Goal: Find specific page/section: Find specific page/section

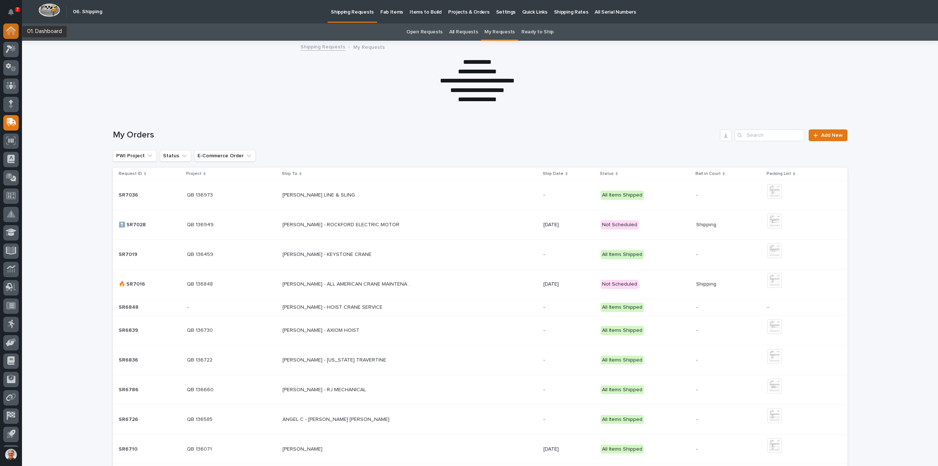
click at [10, 30] on icon at bounding box center [10, 31] width 7 height 7
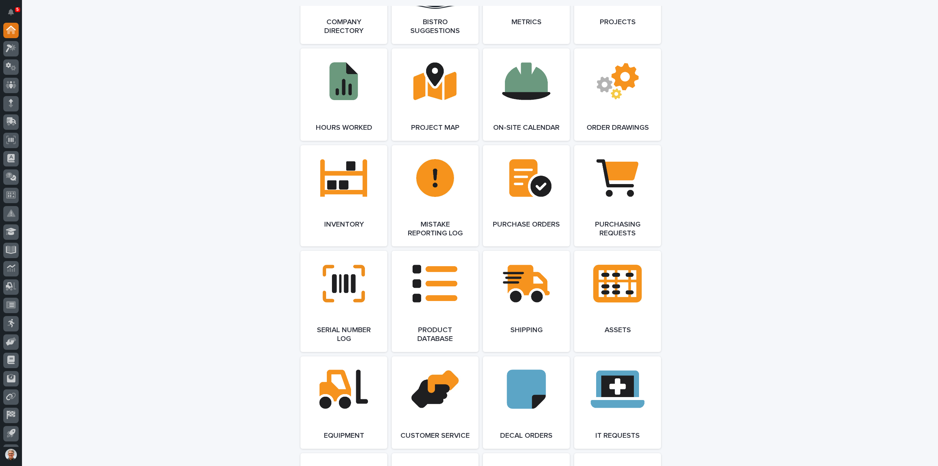
scroll to position [684, 0]
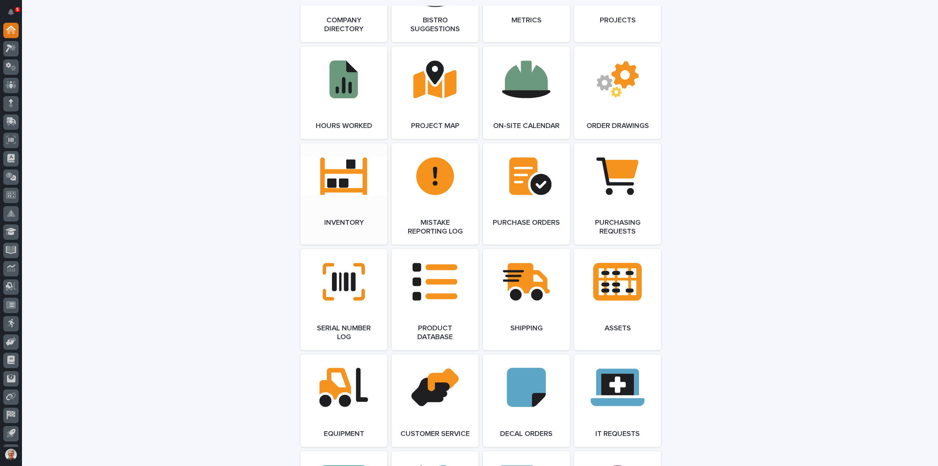
click at [336, 177] on link "Open Link" at bounding box center [343, 193] width 87 height 101
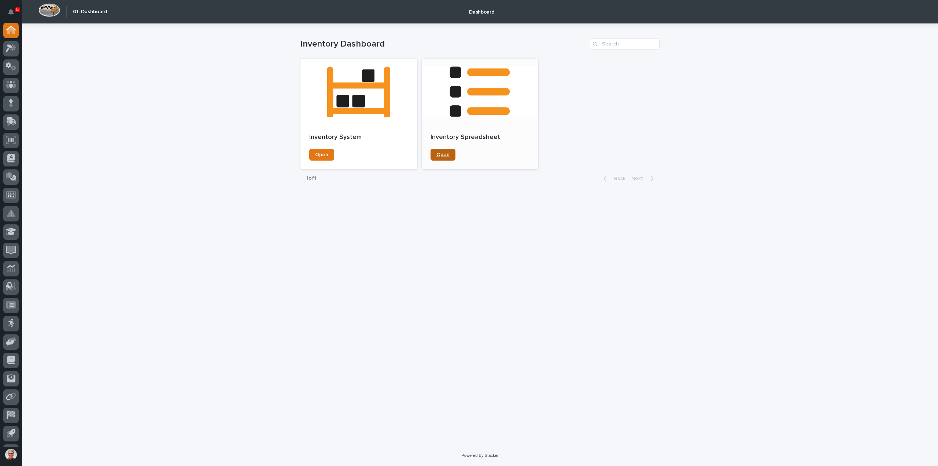
click at [451, 149] on link "Open" at bounding box center [442, 155] width 25 height 12
